Goal: Task Accomplishment & Management: Use online tool/utility

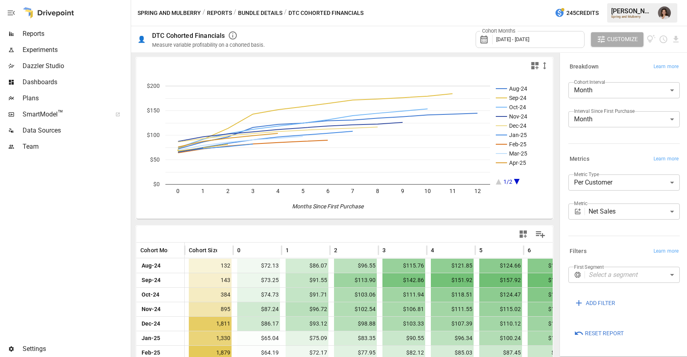
click at [217, 13] on button "Reports" at bounding box center [219, 13] width 25 height 10
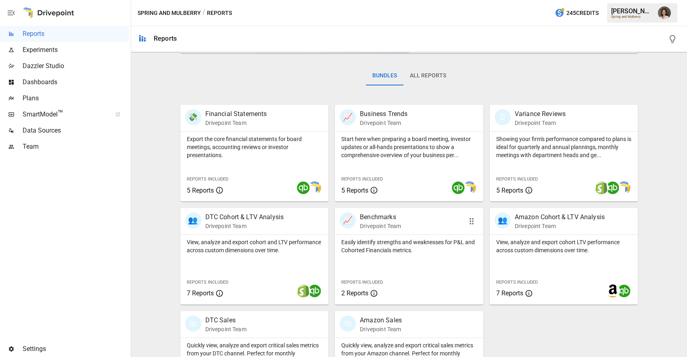
scroll to position [165, 0]
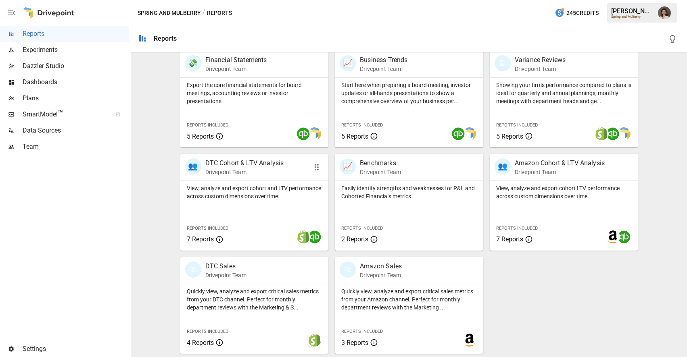
click at [256, 187] on p "View, analyze and export cohort and LTV performance across custom dimensions ov…" at bounding box center [255, 192] width 136 height 16
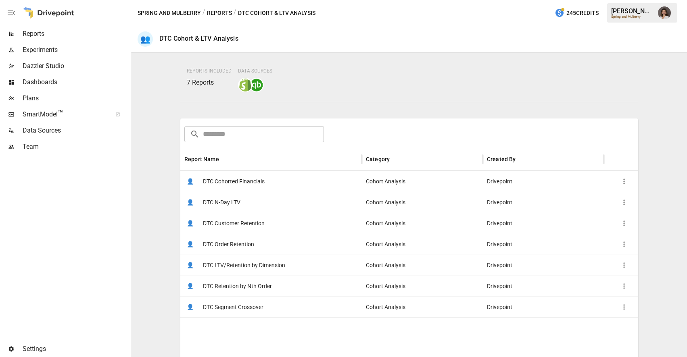
scroll to position [88, 0]
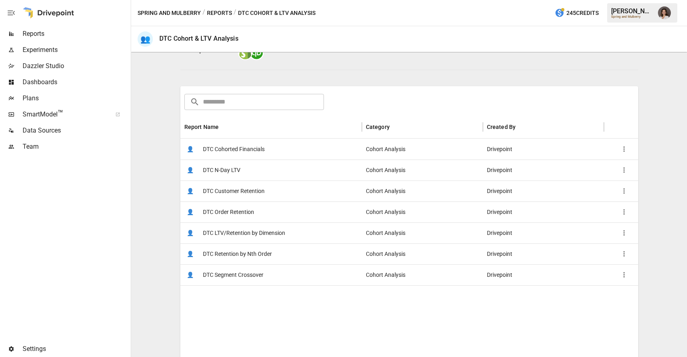
click at [263, 167] on div "👤 DTC N-Day LTV" at bounding box center [271, 170] width 182 height 21
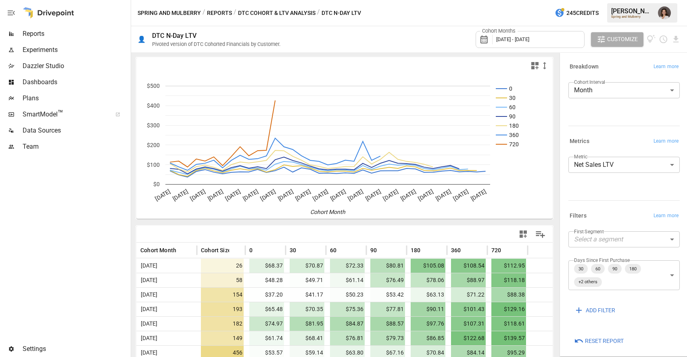
click at [611, 0] on body "Reports Experiments Dazzler Studio Dashboards Plans SmartModel ™ Data Sources T…" at bounding box center [343, 0] width 687 height 0
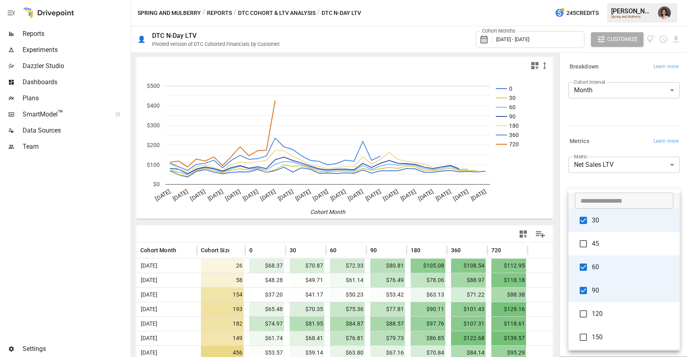
scroll to position [189, 0]
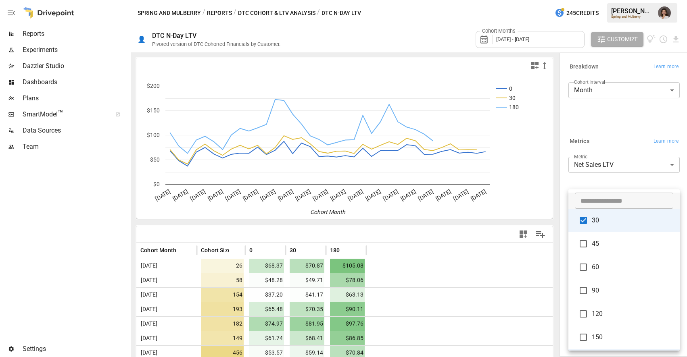
type input "*****"
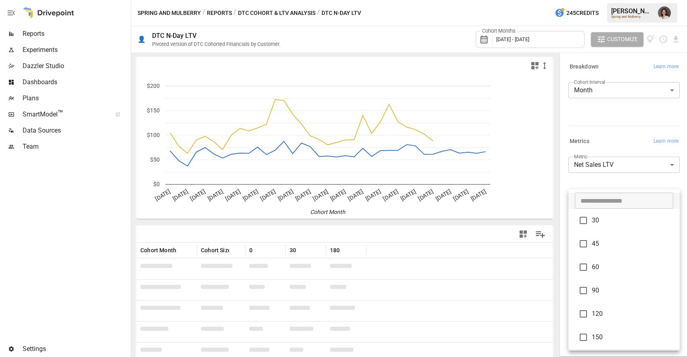
click at [595, 184] on div at bounding box center [343, 178] width 687 height 357
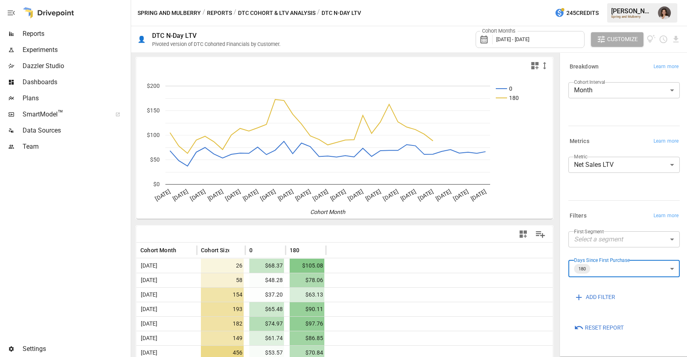
click at [510, 37] on span "[DATE] - [DATE]" at bounding box center [512, 39] width 33 height 6
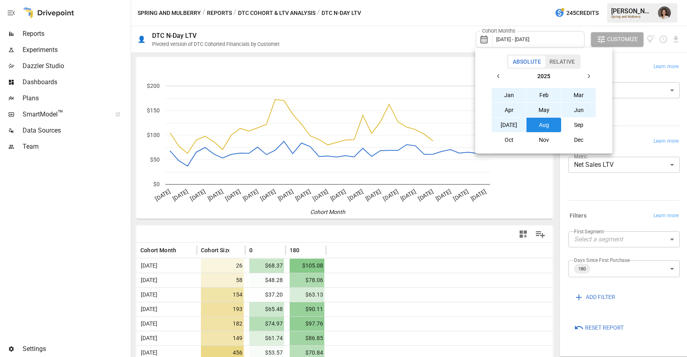
click at [569, 61] on button "Relative" at bounding box center [562, 62] width 34 height 12
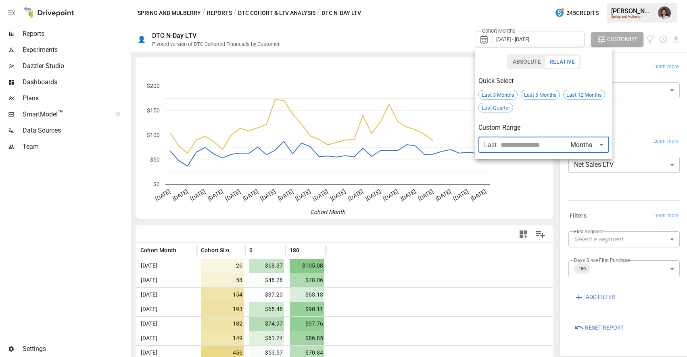
click at [540, 146] on input "number" at bounding box center [533, 145] width 64 height 16
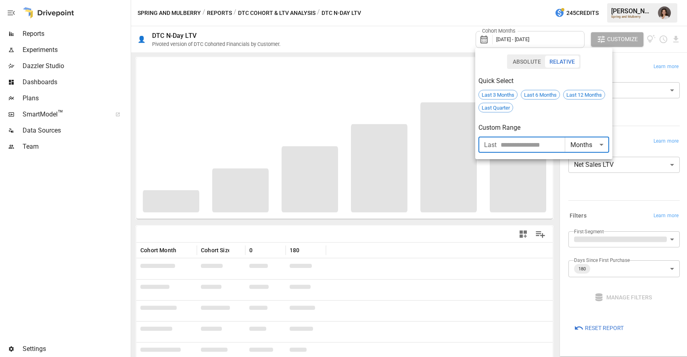
type input "**"
click at [558, 123] on h6 "Custom Range" at bounding box center [544, 127] width 131 height 11
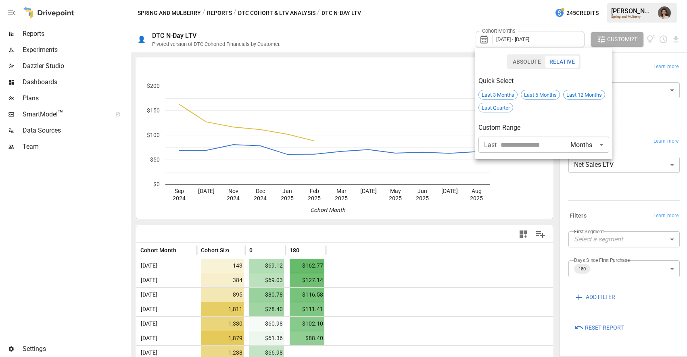
click at [566, 196] on div at bounding box center [343, 178] width 687 height 357
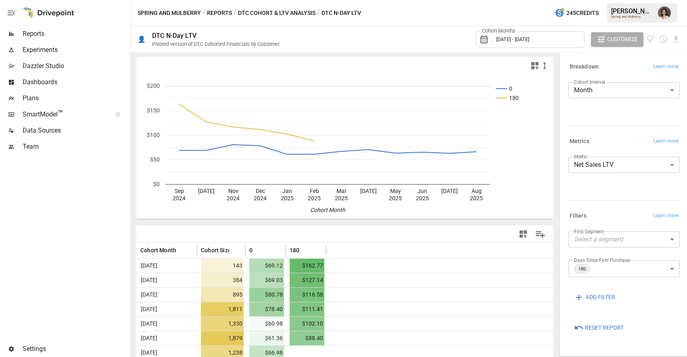
click at [529, 40] on span "[DATE] - [DATE]" at bounding box center [512, 39] width 33 height 6
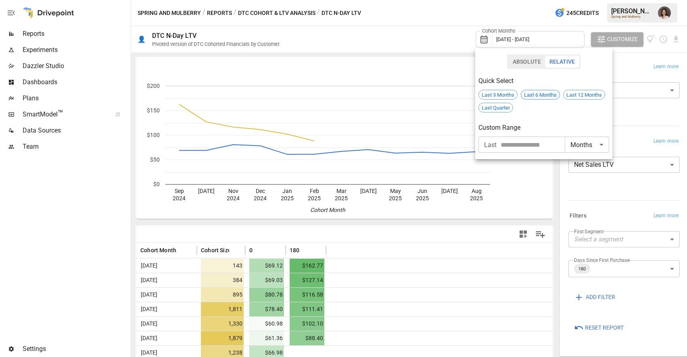
click at [540, 93] on span "Last 6 Months" at bounding box center [540, 95] width 38 height 6
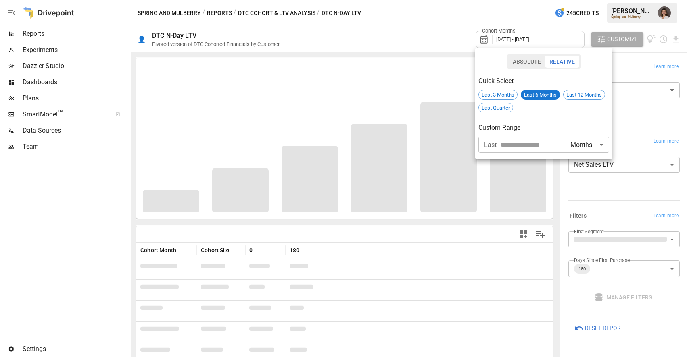
click at [397, 38] on div at bounding box center [343, 178] width 687 height 357
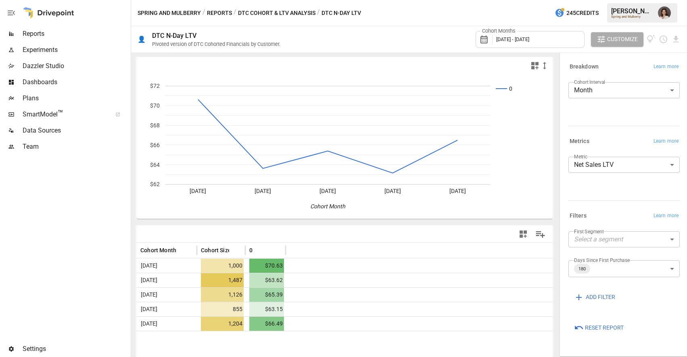
click at [527, 37] on span "[DATE] - [DATE]" at bounding box center [512, 39] width 33 height 6
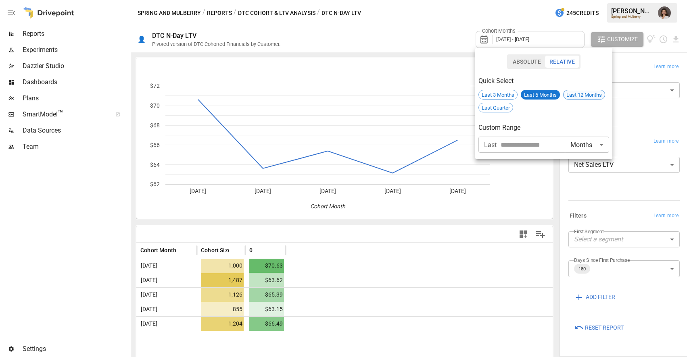
click at [582, 92] on span "Last 12 Months" at bounding box center [584, 95] width 41 height 6
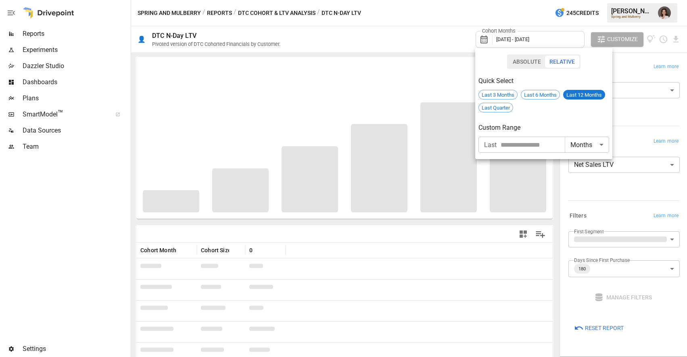
click at [535, 146] on input "number" at bounding box center [533, 145] width 64 height 16
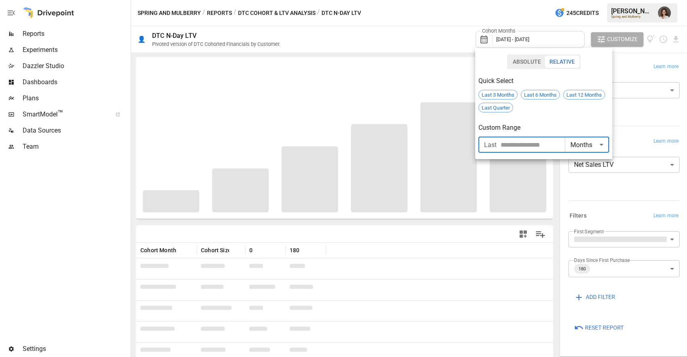
type input "*"
click at [562, 190] on div at bounding box center [343, 178] width 687 height 357
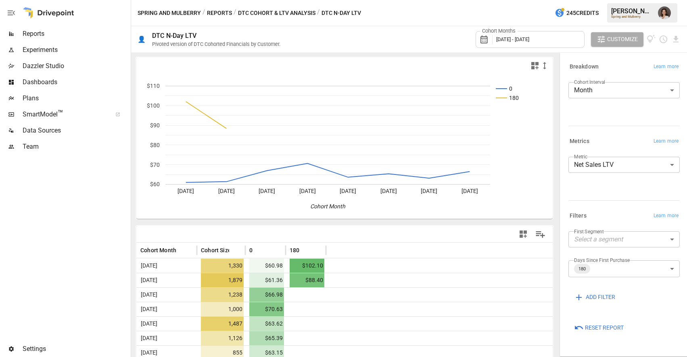
scroll to position [36, 0]
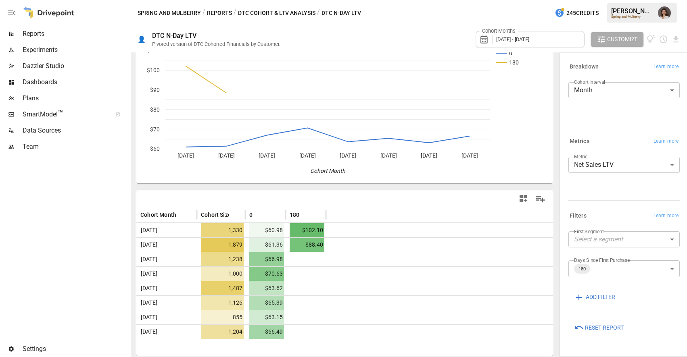
click at [529, 42] on span "[DATE] - [DATE]" at bounding box center [512, 39] width 33 height 6
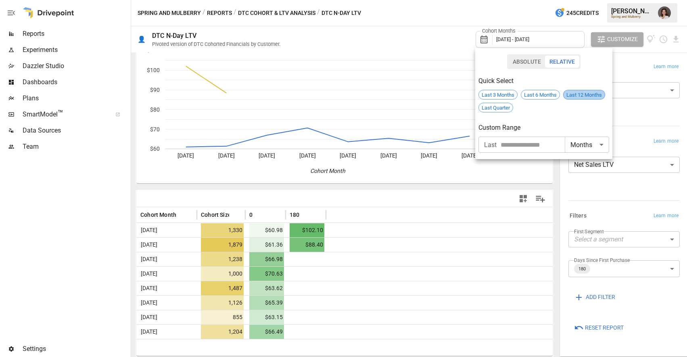
click at [582, 97] on span "Last 12 Months" at bounding box center [584, 95] width 41 height 6
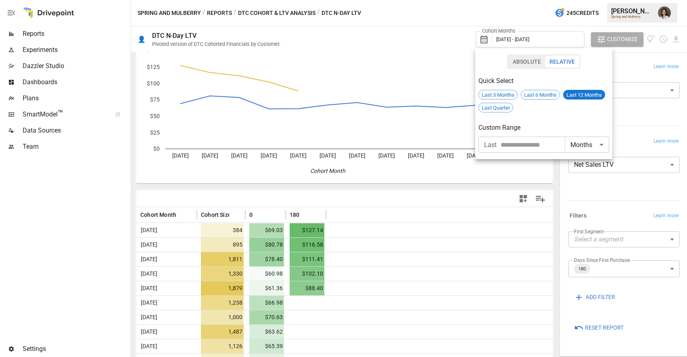
click at [524, 63] on button "Absolute" at bounding box center [526, 62] width 37 height 12
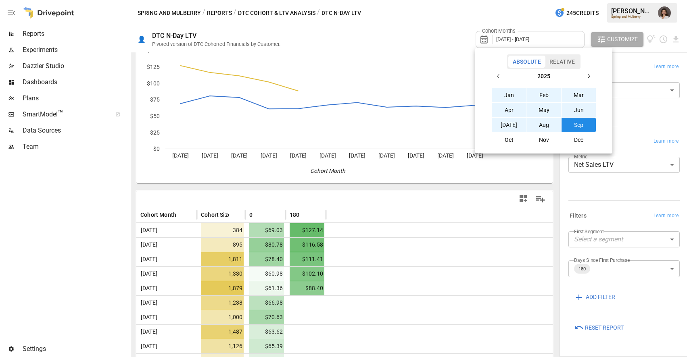
click at [509, 92] on button "Jan" at bounding box center [509, 95] width 35 height 15
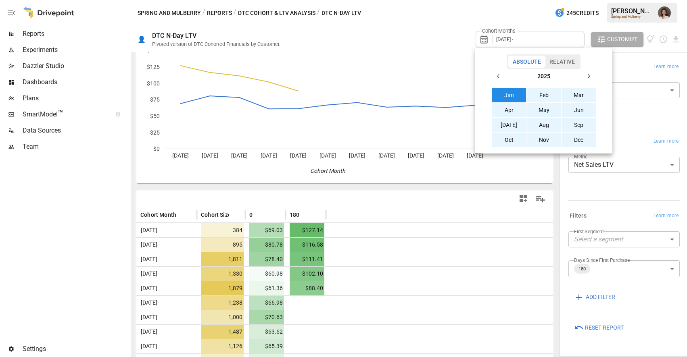
click at [577, 138] on button "Dec" at bounding box center [579, 140] width 35 height 15
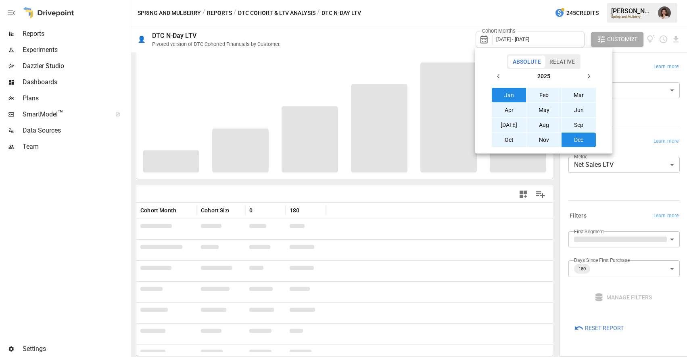
click at [642, 121] on div at bounding box center [343, 178] width 687 height 357
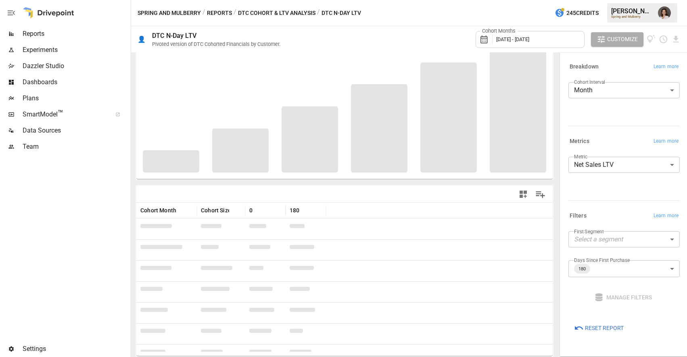
scroll to position [36, 0]
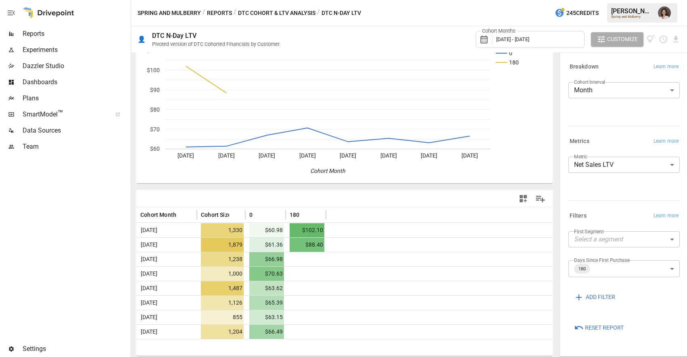
click at [418, 21] on div "Spring and Mulberry / Reports / DTC Cohort & LTV Analysis / DTC N-Day LTV 245 C…" at bounding box center [409, 13] width 556 height 26
